Goal: Find specific page/section: Find specific page/section

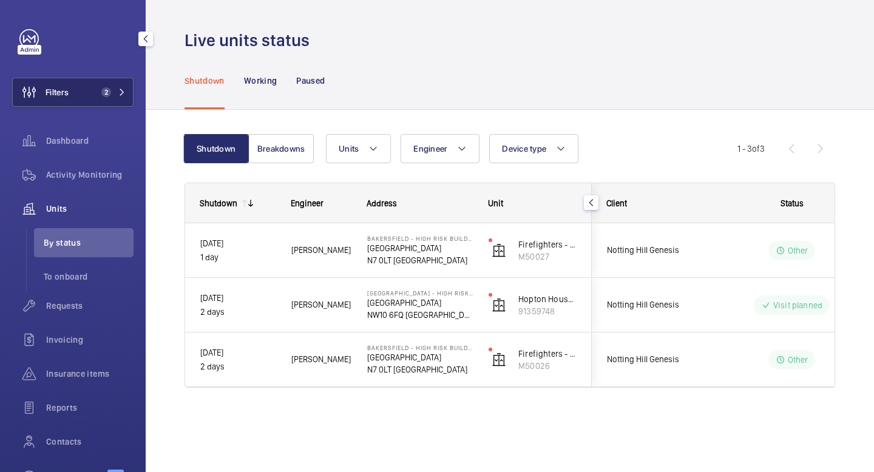
click at [126, 93] on button "Filters 2" at bounding box center [72, 92] width 121 height 29
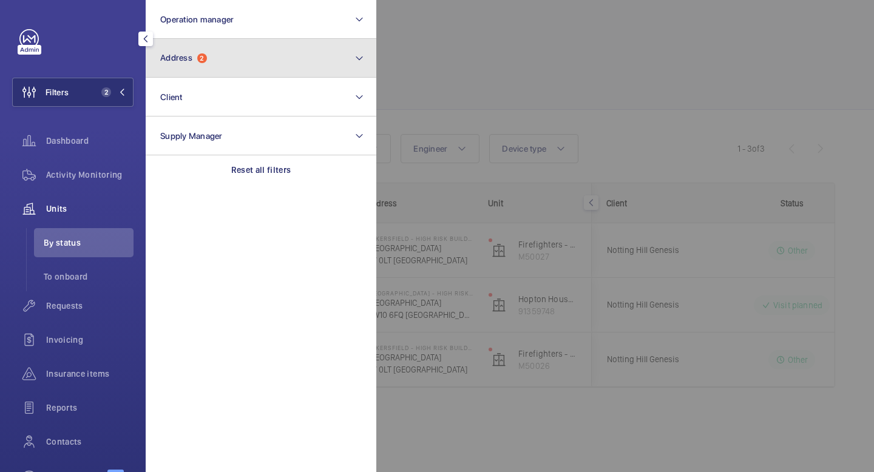
click at [271, 63] on button "Address 2" at bounding box center [261, 58] width 231 height 39
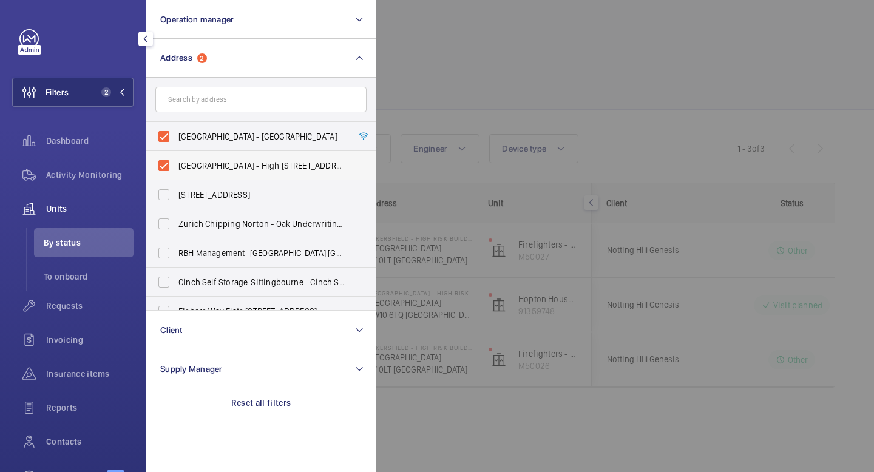
click at [165, 174] on label "[GEOGRAPHIC_DATA] - High [STREET_ADDRESS]" at bounding box center [251, 165] width 211 height 29
click at [165, 174] on input "[GEOGRAPHIC_DATA] - High [STREET_ADDRESS]" at bounding box center [164, 166] width 24 height 24
checkbox input "false"
click at [124, 90] on mat-icon at bounding box center [121, 92] width 7 height 7
